Goal: Transaction & Acquisition: Purchase product/service

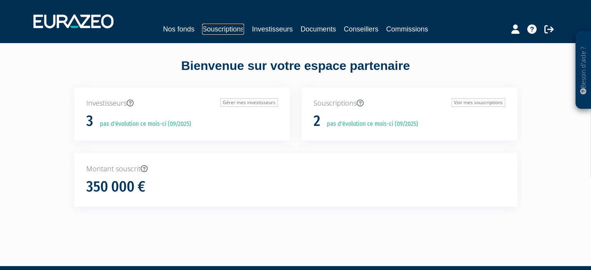
drag, startPoint x: 0, startPoint y: 0, endPoint x: 203, endPoint y: 28, distance: 205.2
click at [203, 28] on link "Souscriptions" at bounding box center [223, 29] width 42 height 11
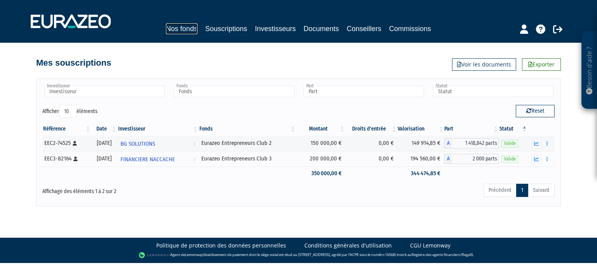
click at [173, 29] on link "Nos fonds" at bounding box center [181, 28] width 31 height 11
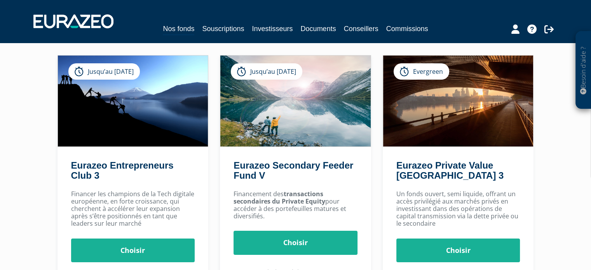
scroll to position [76, 0]
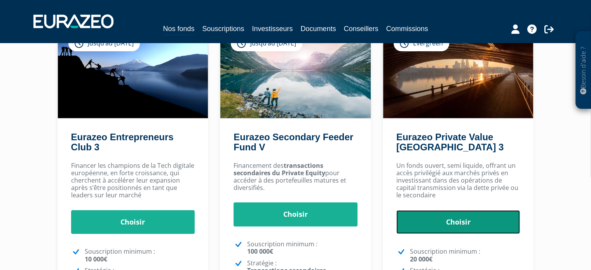
click at [431, 231] on link "Choisir" at bounding box center [458, 222] width 124 height 24
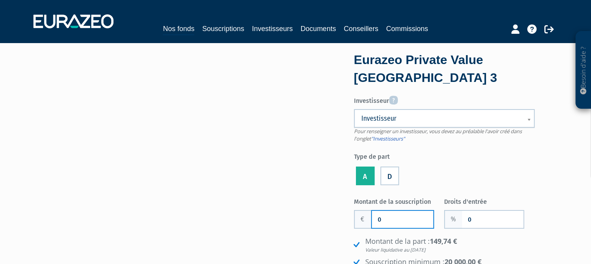
click at [412, 216] on input "0" at bounding box center [402, 219] width 61 height 17
type input "100 000"
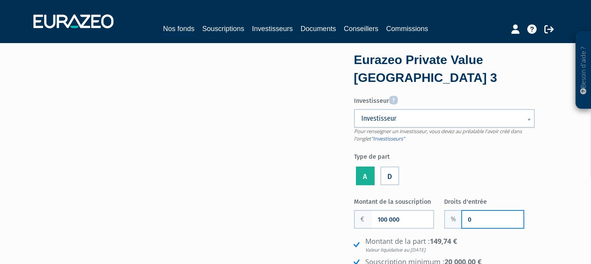
click at [476, 215] on input "0" at bounding box center [492, 219] width 61 height 17
type input "1"
click at [499, 147] on div "Investisseur Pour renseigner un investisseur, vous devez au préalable l'avoir c…" at bounding box center [444, 140] width 181 height 94
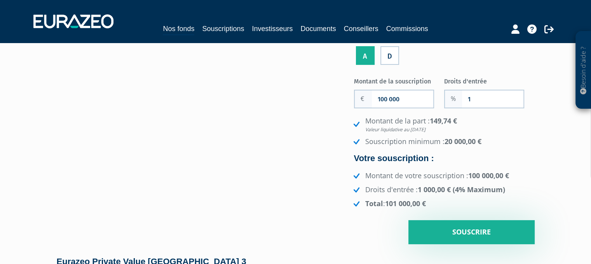
scroll to position [121, 0]
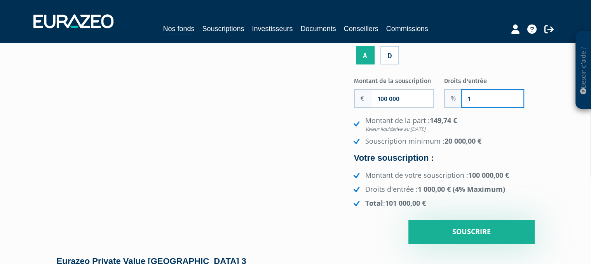
click at [473, 101] on input "1" at bounding box center [492, 98] width 61 height 17
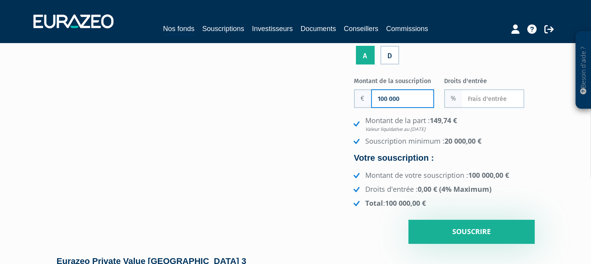
click at [417, 96] on input "100 000" at bounding box center [402, 98] width 61 height 17
type input "0"
click at [417, 96] on input "100 000" at bounding box center [402, 98] width 61 height 17
click at [417, 96] on input "Montant de la souscription" at bounding box center [402, 98] width 61 height 17
